Goal: Download file/media

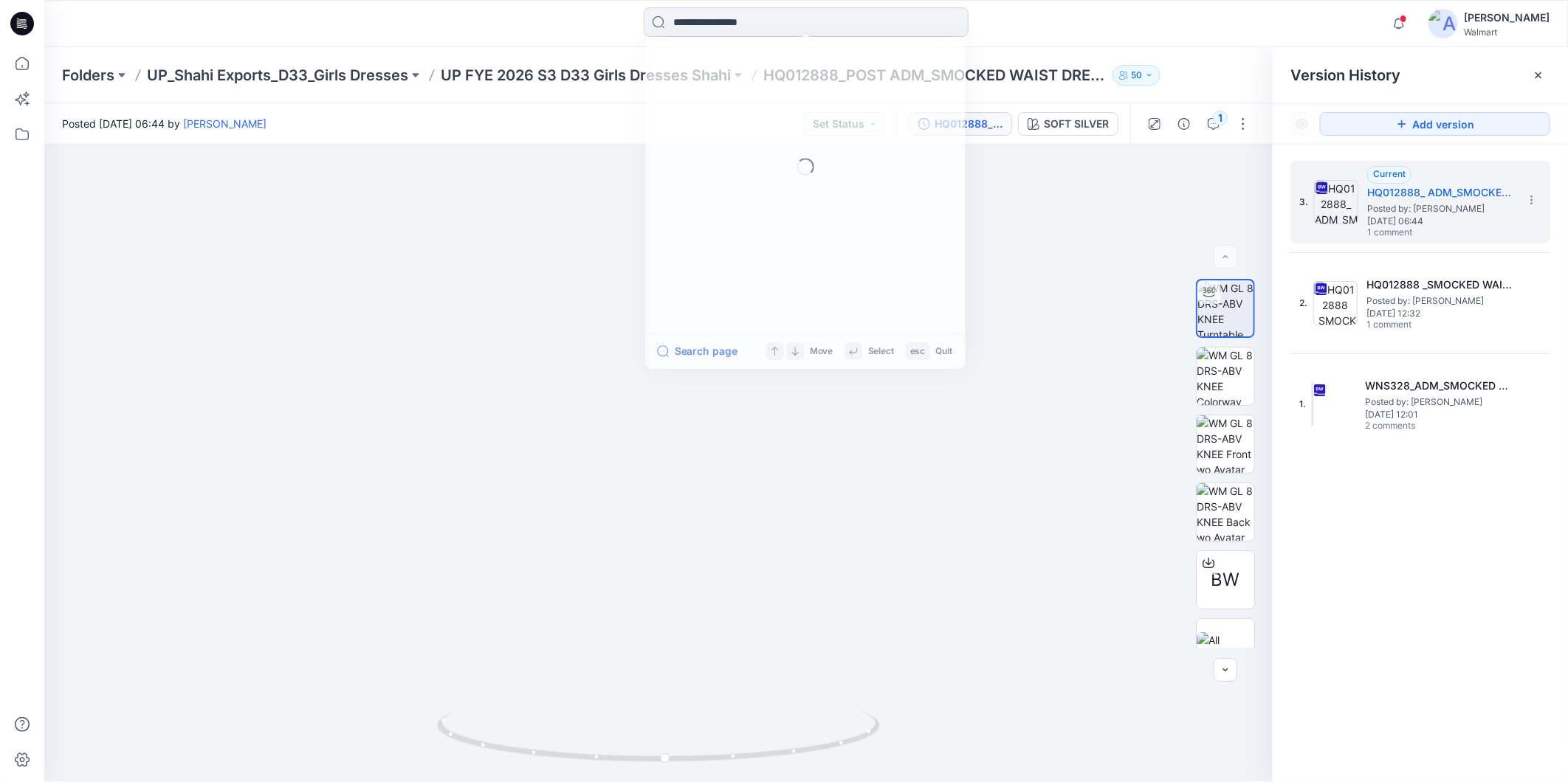
click at [707, 23] on input at bounding box center [806, 22] width 325 height 30
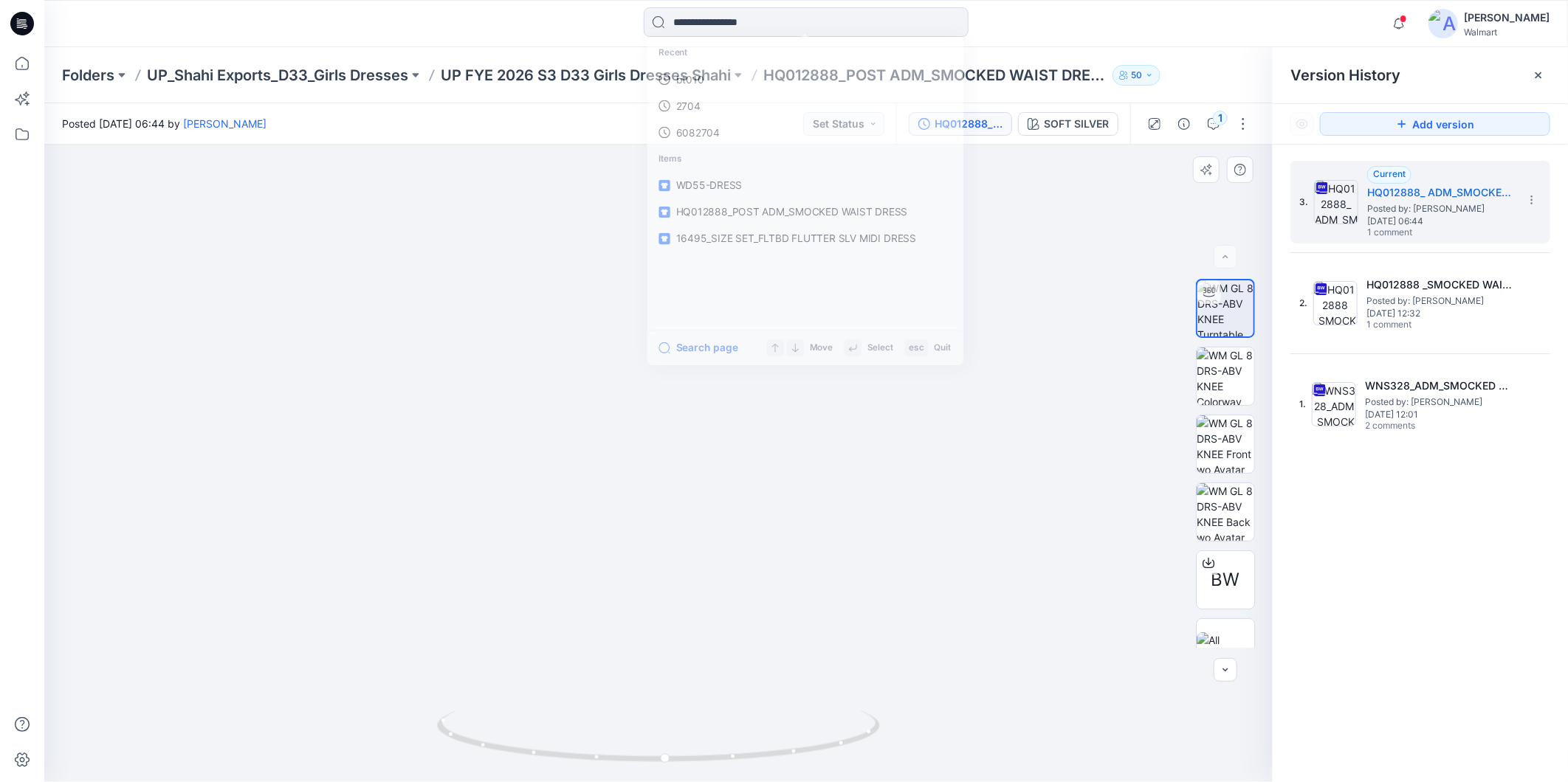
click at [288, 362] on img at bounding box center [659, 377] width 983 height 810
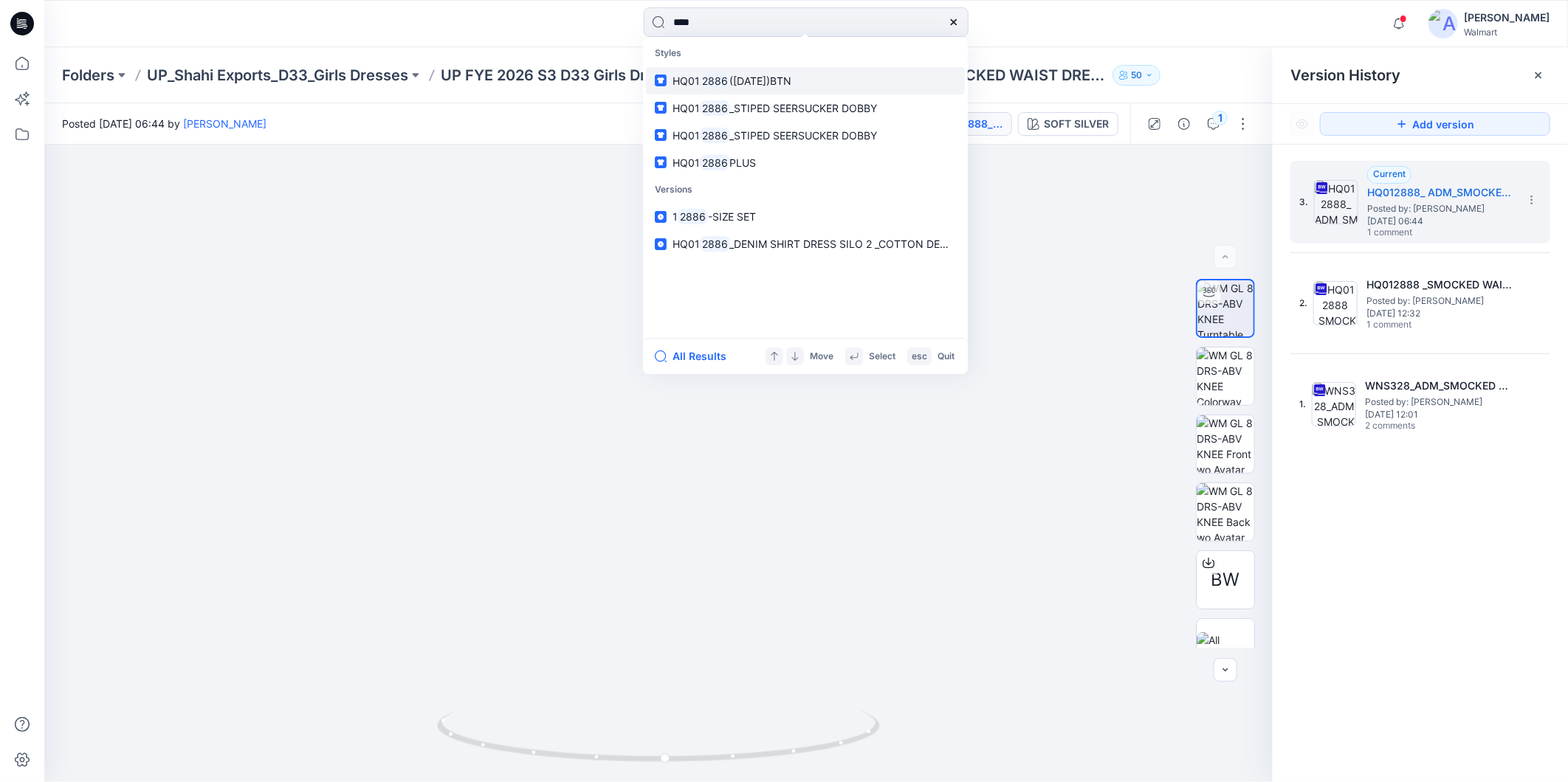
type input "****"
click at [755, 79] on span "([DATE])BTN" at bounding box center [761, 81] width 62 height 13
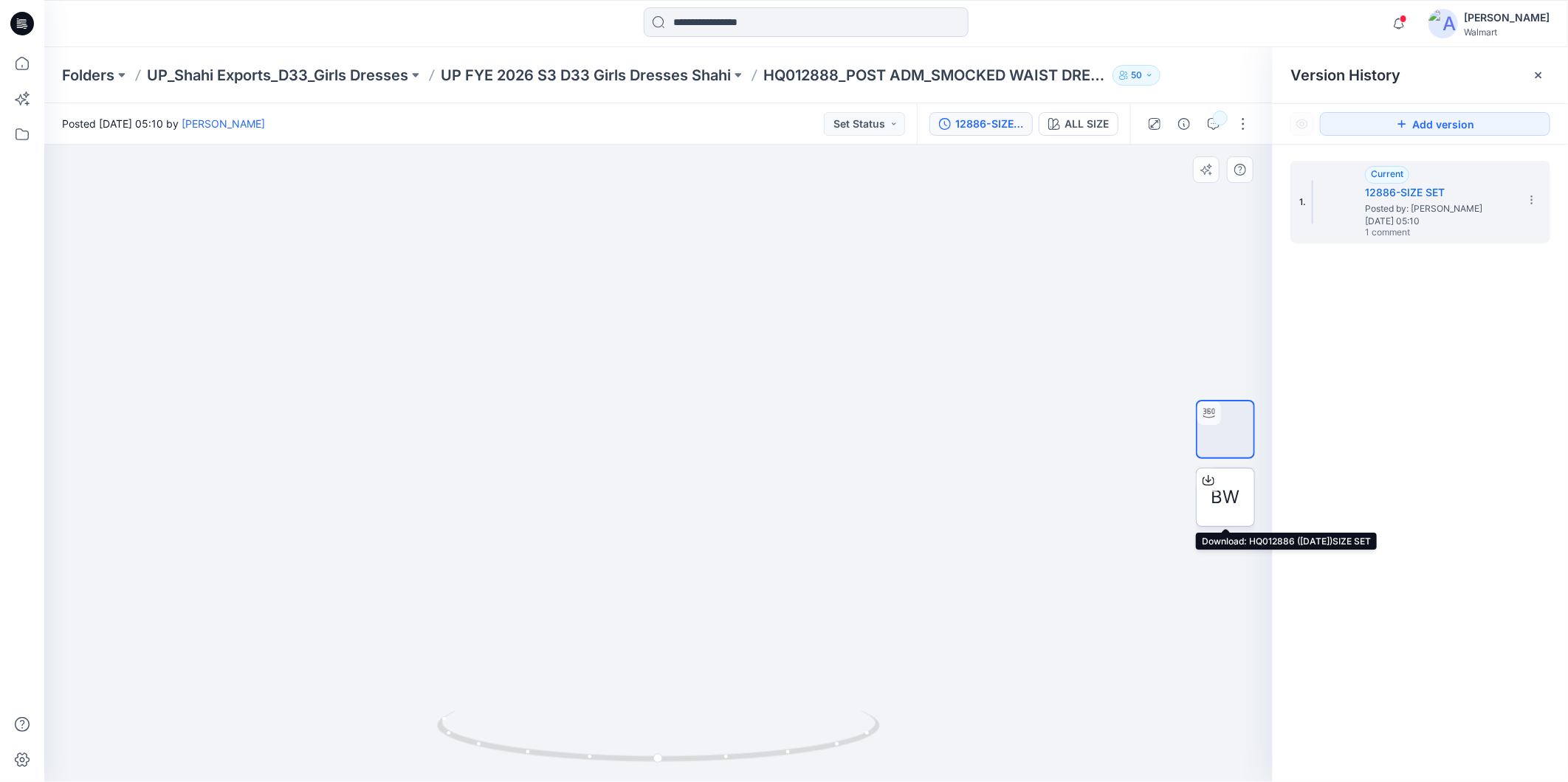
click at [1216, 495] on span "BW" at bounding box center [1226, 497] width 29 height 26
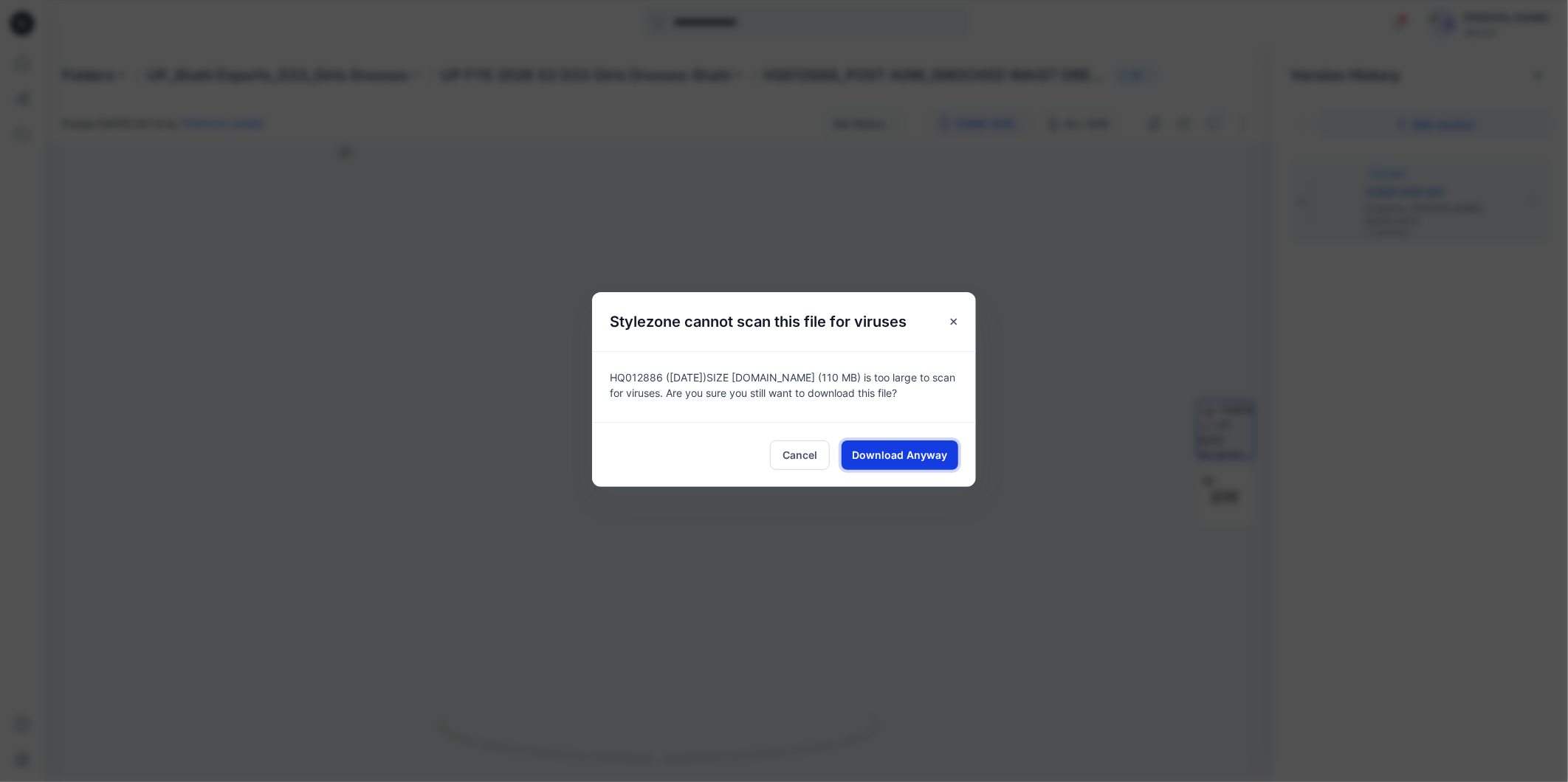
click at [917, 446] on button "Download Anyway" at bounding box center [900, 455] width 116 height 30
